Goal: Task Accomplishment & Management: Complete application form

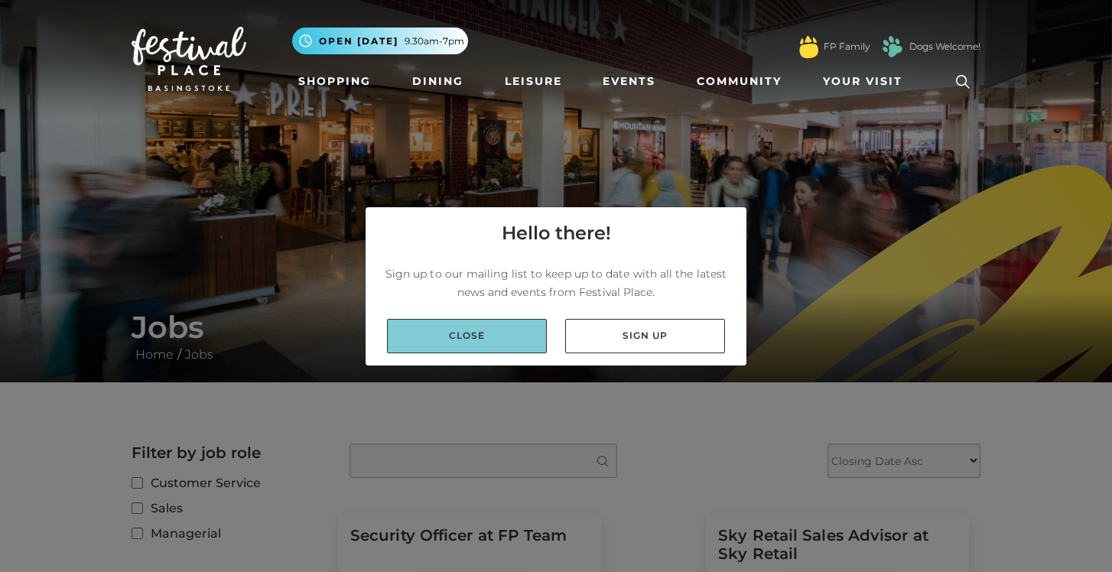
click at [514, 336] on link "Close" at bounding box center [467, 336] width 160 height 34
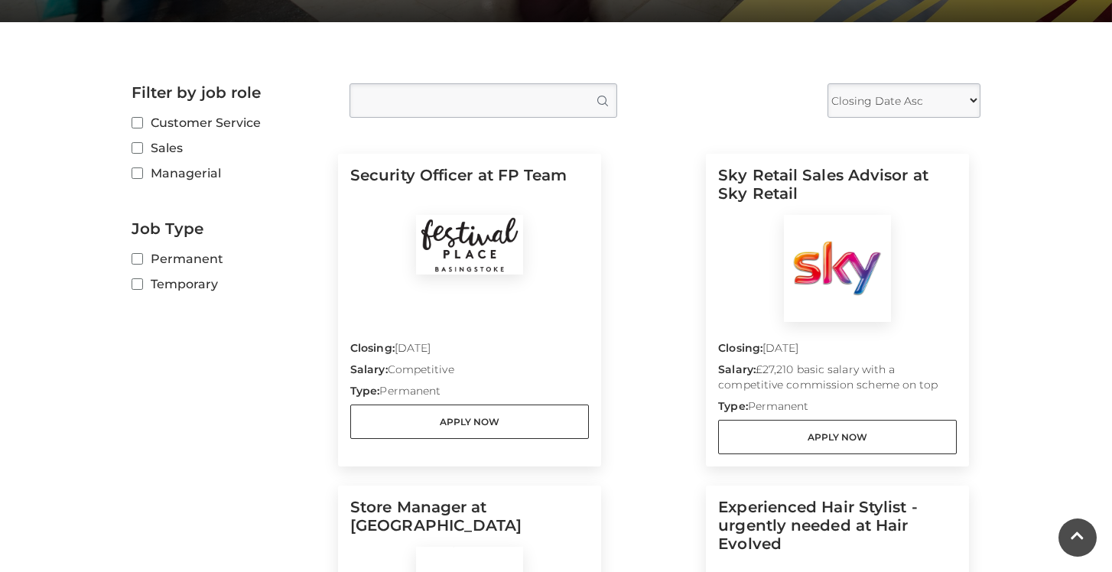
scroll to position [392, 0]
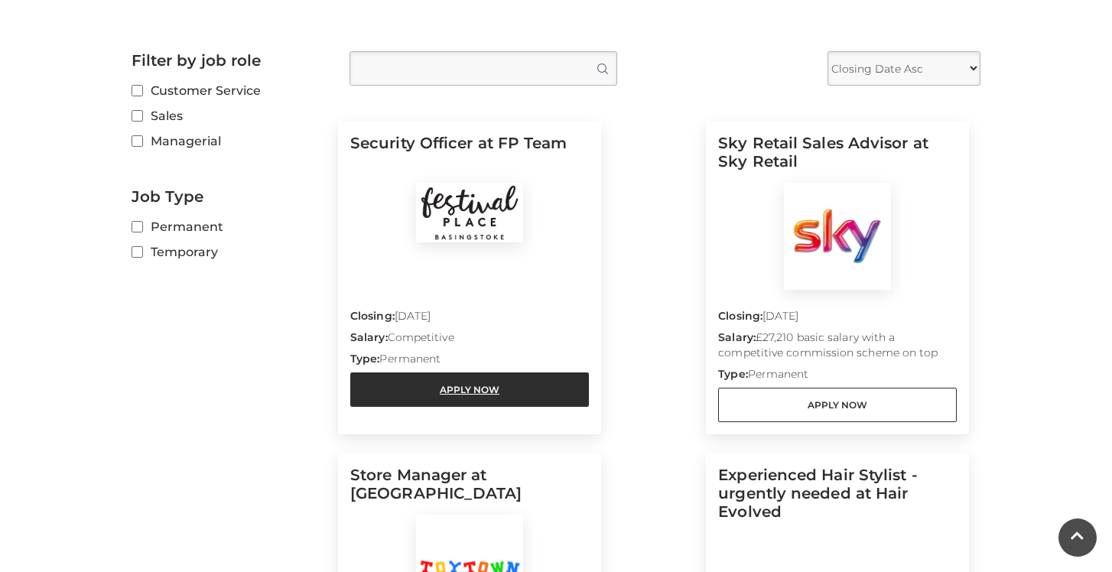
click at [495, 392] on link "Apply Now" at bounding box center [469, 389] width 239 height 34
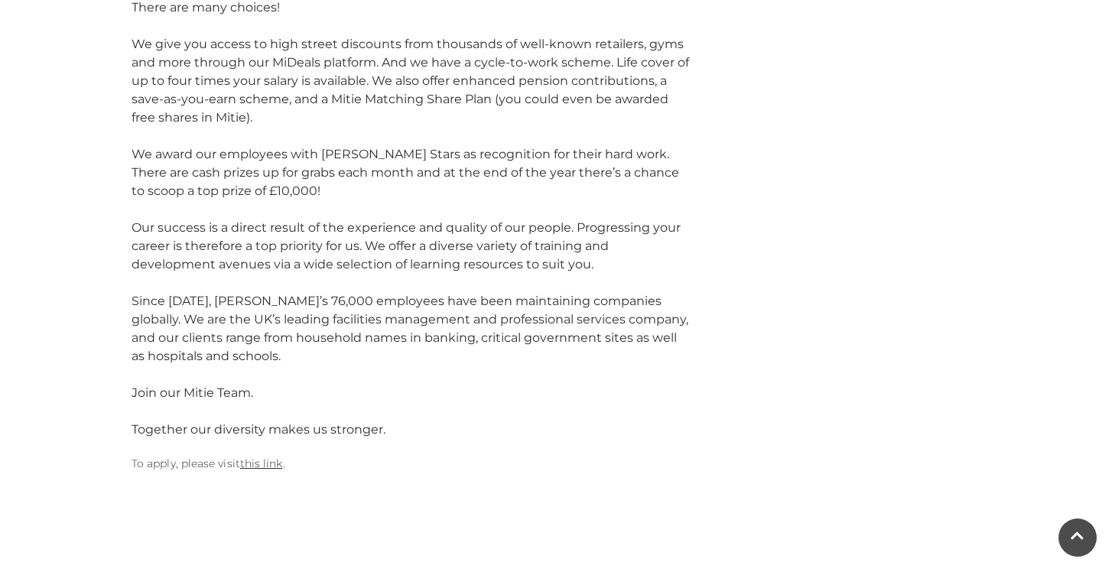
scroll to position [1810, 0]
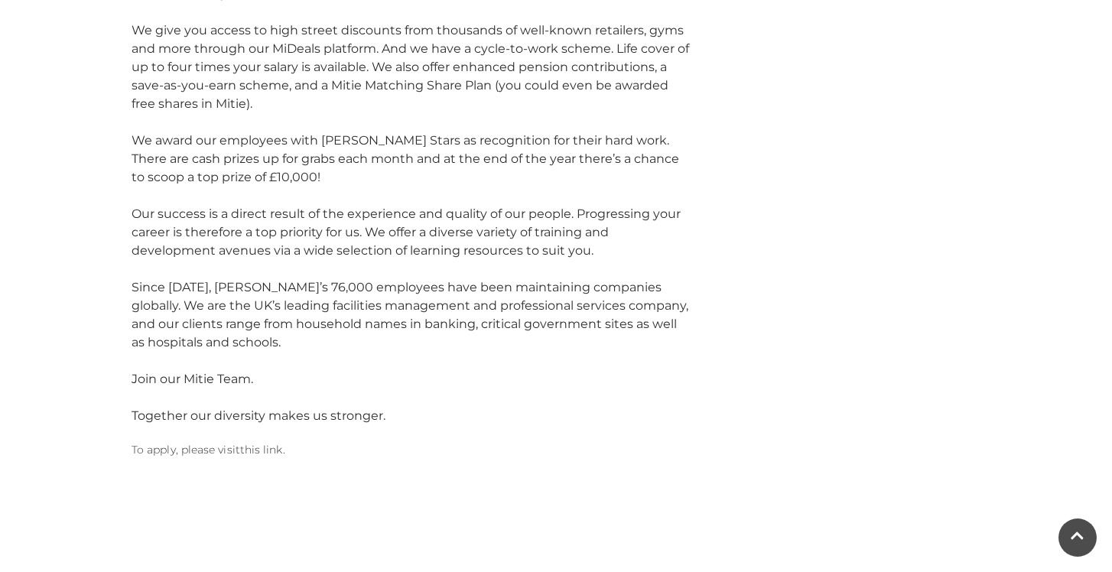
click at [249, 443] on link "this link" at bounding box center [261, 450] width 43 height 14
